Goal: Check status: Check status

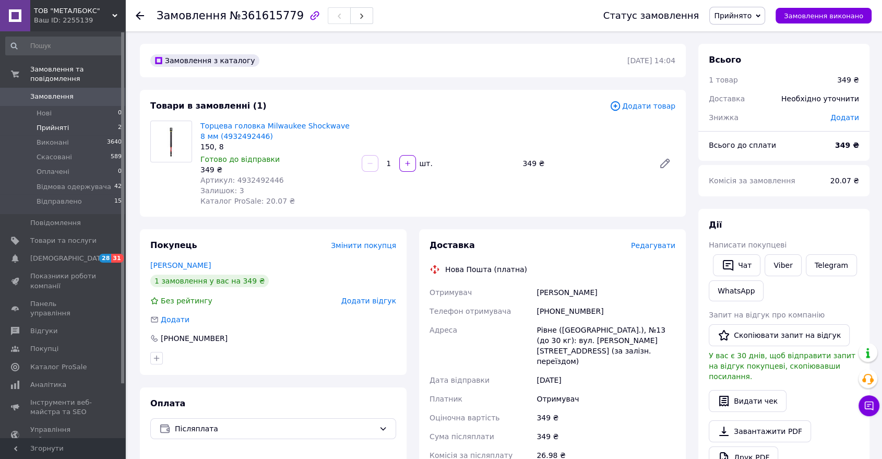
click at [54, 123] on span "Прийняті" at bounding box center [53, 127] width 32 height 9
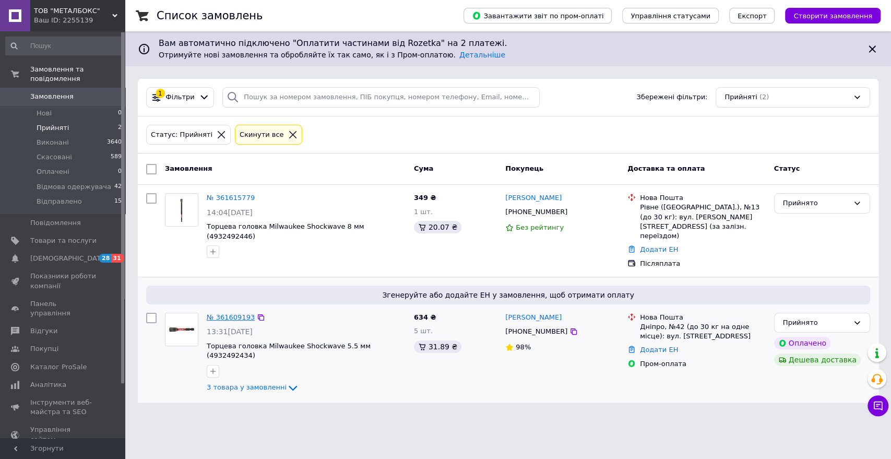
click at [234, 313] on link "№ 361609193" at bounding box center [231, 317] width 48 height 8
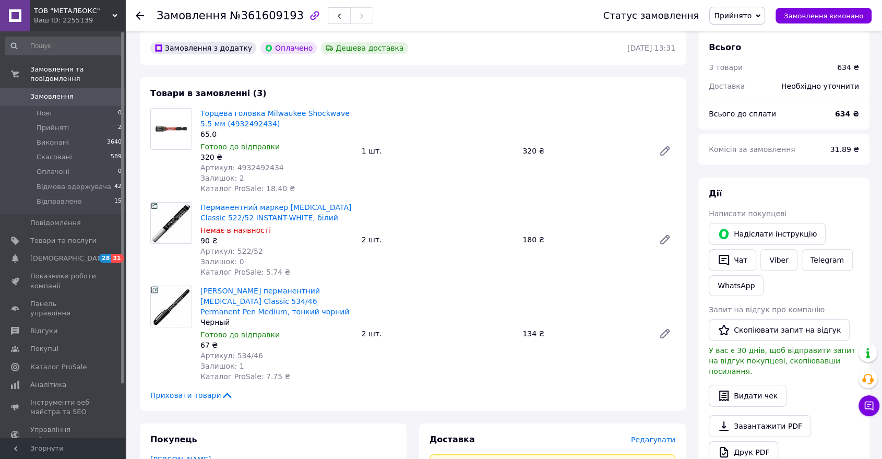
scroll to position [58, 0]
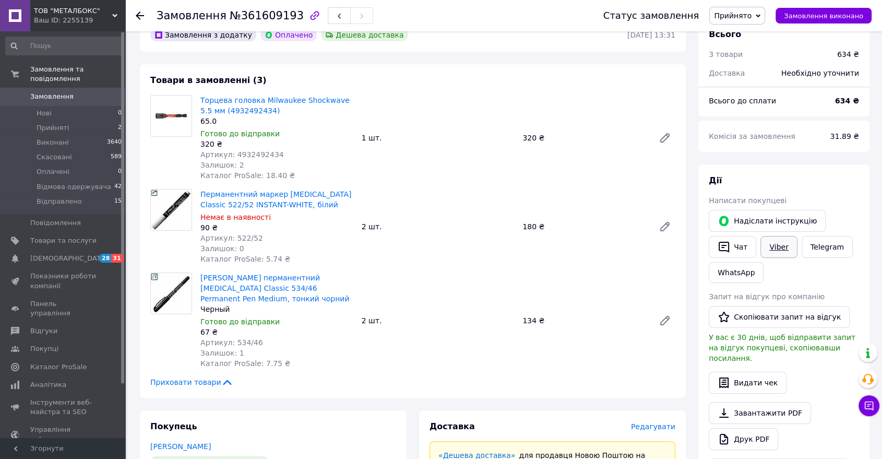
click at [777, 244] on link "Viber" at bounding box center [778, 247] width 37 height 22
